Goal: Find specific page/section: Find specific page/section

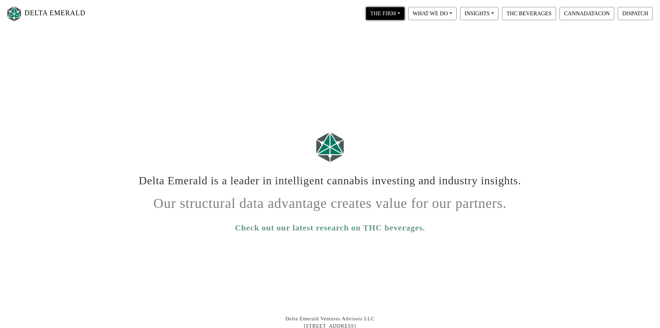
click at [387, 16] on button "THE FIRM" at bounding box center [385, 13] width 39 height 13
click at [388, 40] on link "Our People" at bounding box center [392, 42] width 55 height 11
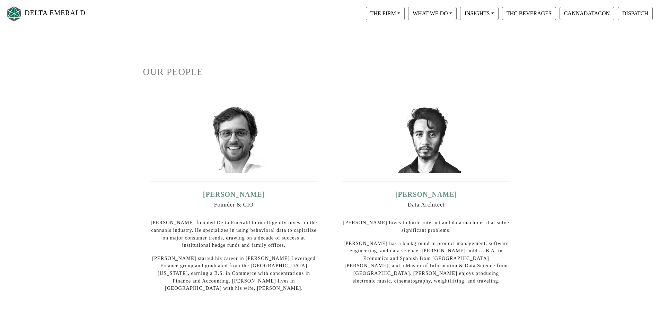
scroll to position [35, 0]
click at [238, 155] on img at bounding box center [233, 138] width 69 height 69
click at [239, 195] on link "Ian Dominguez" at bounding box center [234, 195] width 60 height 8
click at [239, 133] on img at bounding box center [233, 138] width 69 height 69
click at [482, 14] on button "INSIGHTS" at bounding box center [479, 13] width 38 height 13
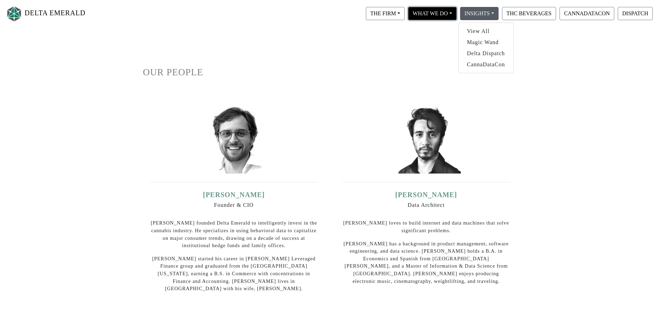
click at [452, 14] on button "WHAT WE DO" at bounding box center [432, 13] width 49 height 13
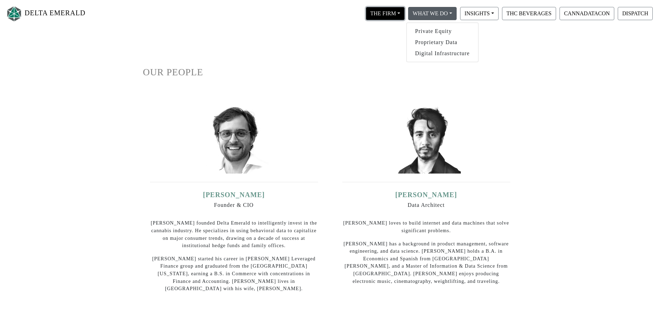
click at [374, 11] on button "THE FIRM" at bounding box center [385, 13] width 39 height 13
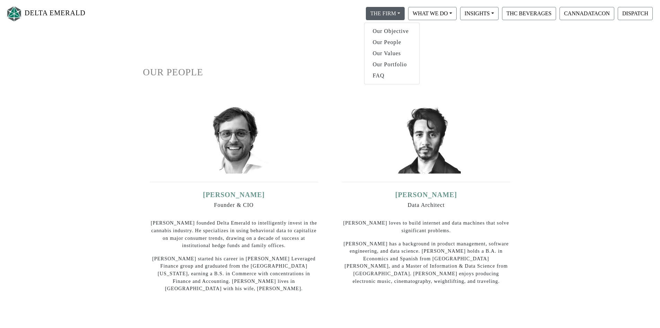
click at [476, 51] on div "OUR PEOPLE Ian Dominguez Founder & CIO Ian founded Delta Emerald to intelligent…" at bounding box center [330, 272] width 385 height 499
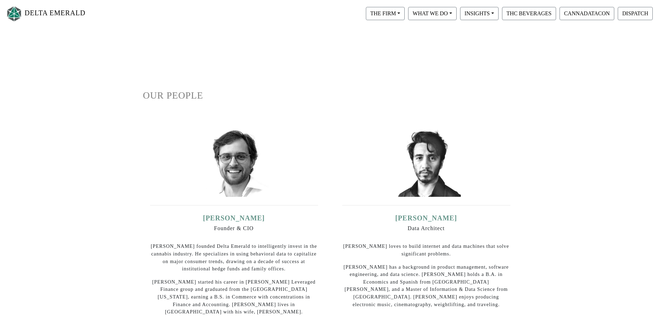
scroll to position [0, 0]
